Goal: Task Accomplishment & Management: Complete application form

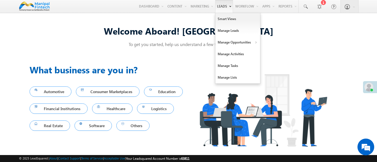
scroll to position [4, 0]
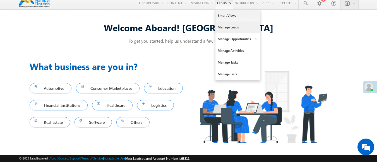
click at [234, 27] on link "Manage Leads" at bounding box center [237, 27] width 45 height 12
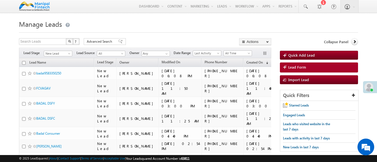
click at [297, 68] on span "Lead Form" at bounding box center [297, 67] width 18 height 5
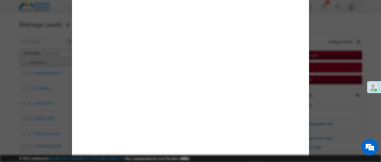
select select "Open"
select select "Prospecting"
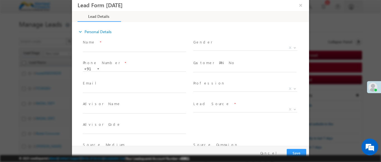
type input "08/11/25 10:12 AM"
type input "0"
type input "badal"
type input "9382601500"
type input "badal9382601500"
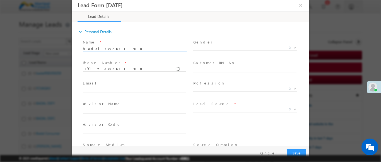
click at [293, 109] on b at bounding box center [294, 109] width 3 height 2
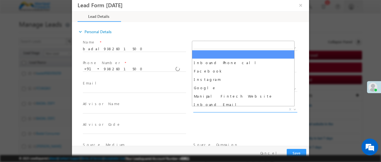
scroll to position [438, 0]
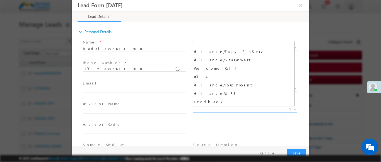
select select "Feedback"
type input "badal9382601500- Feedback"
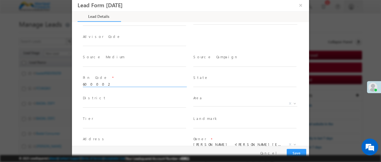
scroll to position [247, 0]
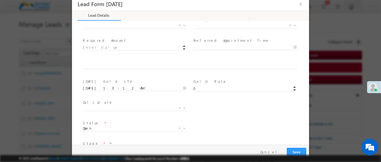
type input "600002"
click at [183, 25] on b at bounding box center [184, 25] width 3 height 2
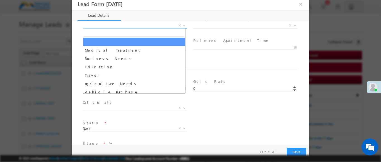
select select "Medical Treatment"
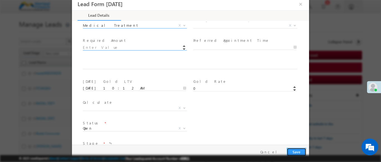
click at [296, 152] on button "Save" at bounding box center [297, 152] width 20 height 9
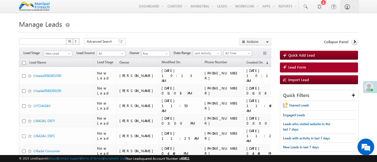
type input "Search Leads"
type input "9382601500"
click at [69, 42] on img "button" at bounding box center [69, 41] width 3 height 3
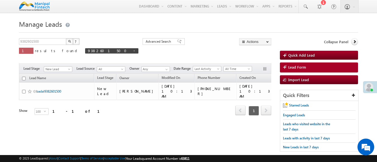
click at [49, 89] on link "badal9382601500" at bounding box center [48, 91] width 25 height 4
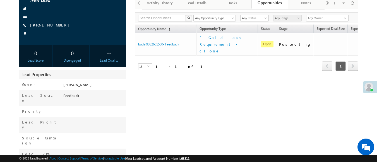
scroll to position [89, 0]
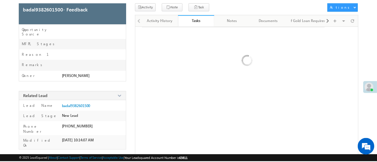
scroll to position [68, 0]
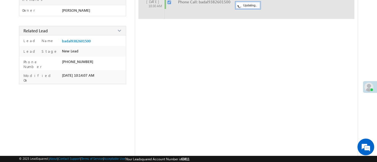
checkbox input "false"
